Goal: Check status: Check status

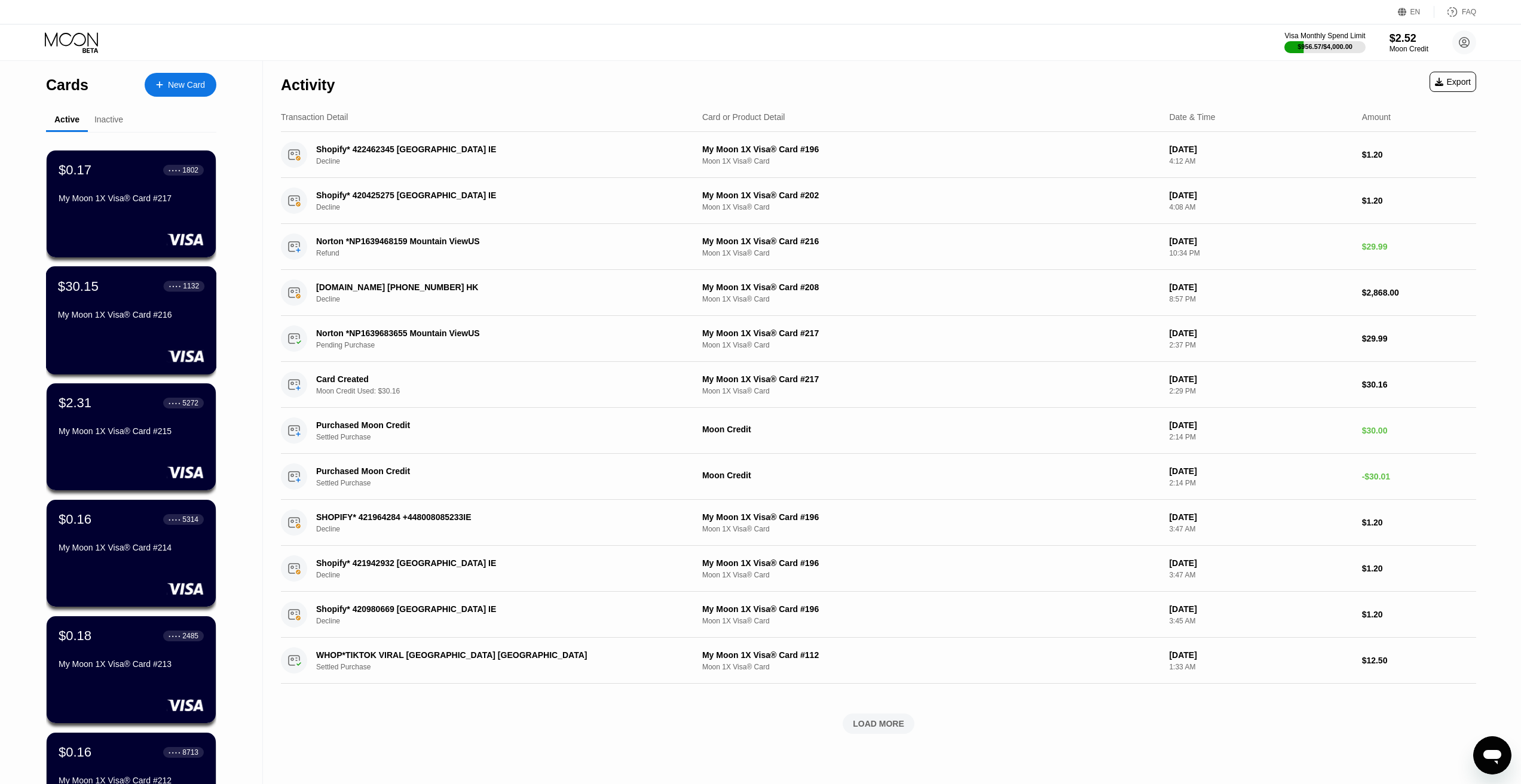
click at [138, 320] on div "My Moon 1X Visa® Card #216" at bounding box center [131, 315] width 146 height 9
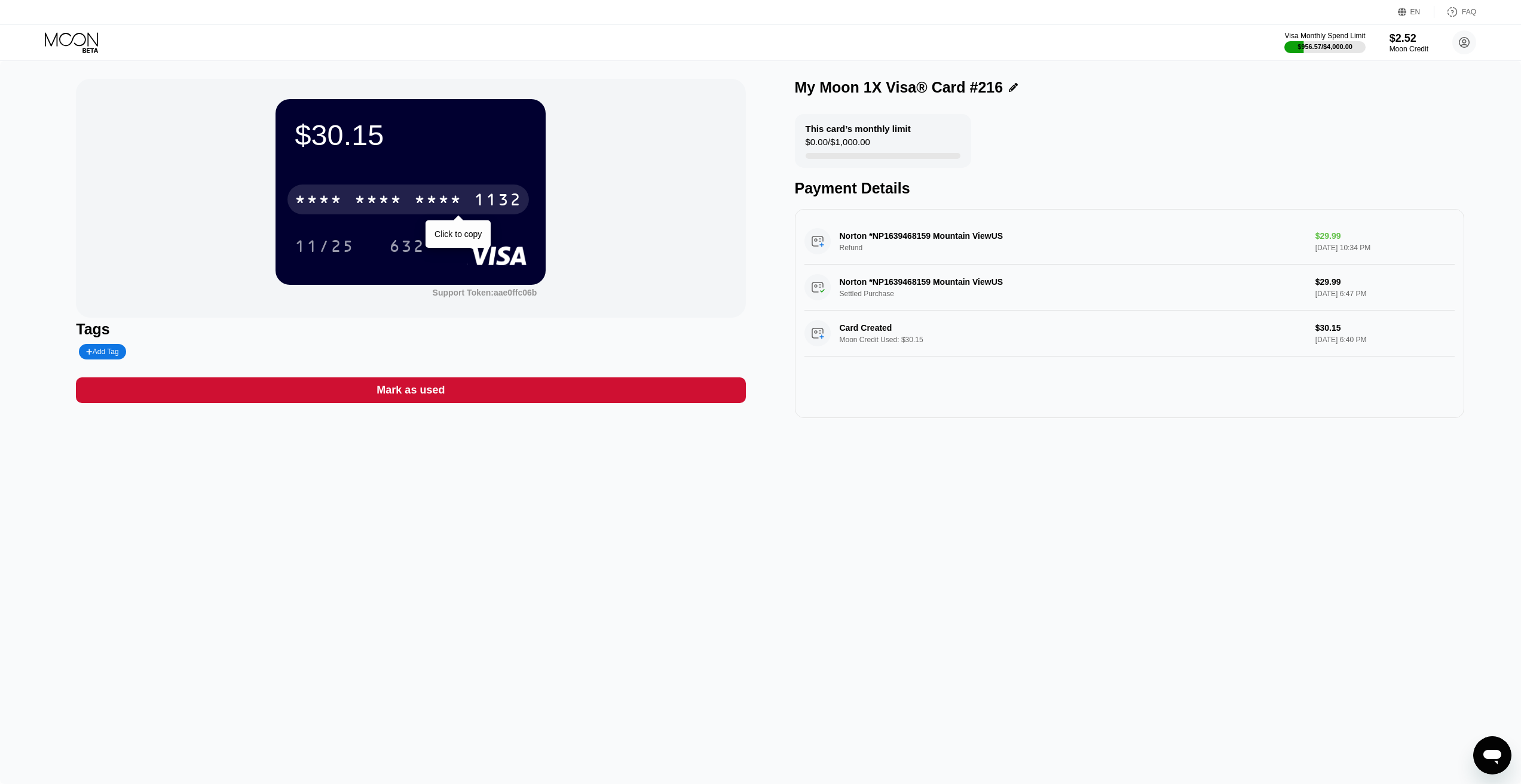
click at [383, 203] on div "* * * *" at bounding box center [378, 202] width 48 height 19
click at [581, 548] on div "$30.15 4513 6500 2215 1132 11/25 632 Support Token: aae0ffc06b Tags Add Tag Mar…" at bounding box center [760, 423] width 1521 height 724
